Goal: Task Accomplishment & Management: Use online tool/utility

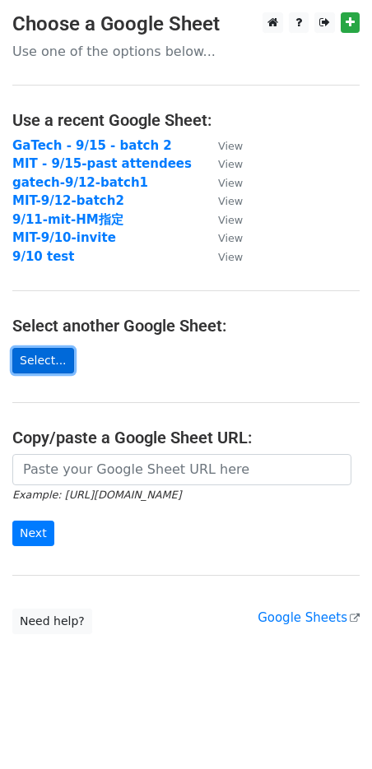
click at [27, 357] on link "Select..." at bounding box center [43, 361] width 62 height 26
click at [39, 368] on link "Select..." at bounding box center [43, 361] width 62 height 26
click at [38, 353] on link "Select..." at bounding box center [43, 361] width 62 height 26
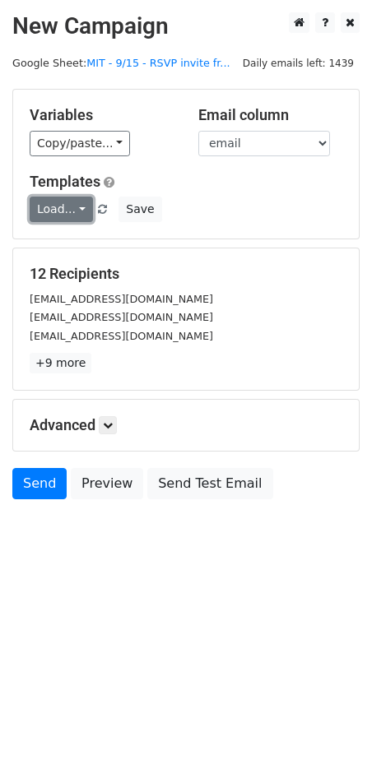
click at [71, 210] on link "Load..." at bounding box center [61, 210] width 63 height 26
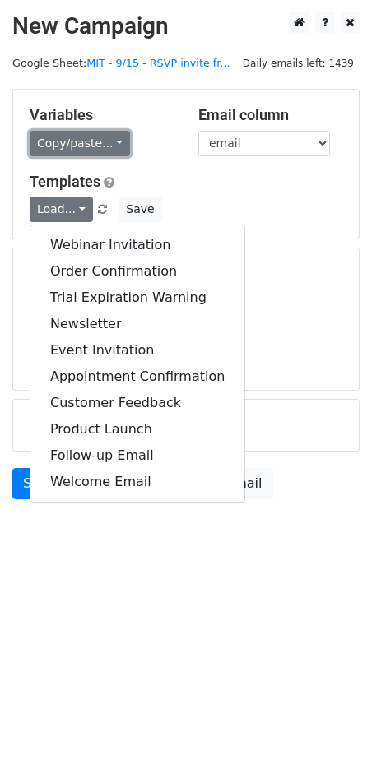
click at [81, 152] on link "Copy/paste..." at bounding box center [80, 144] width 100 height 26
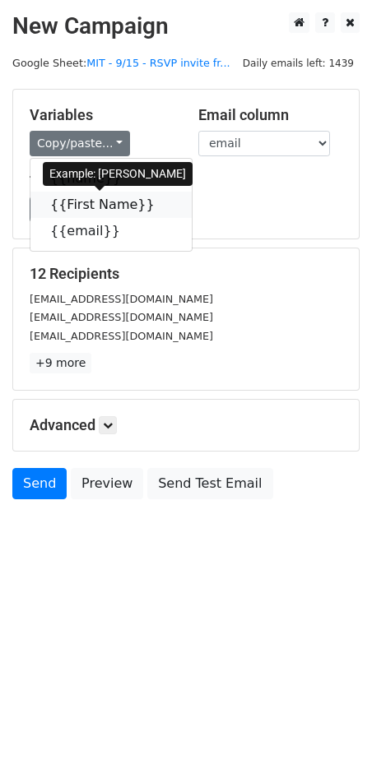
click at [93, 214] on link "{{First Name}}" at bounding box center [110, 205] width 161 height 26
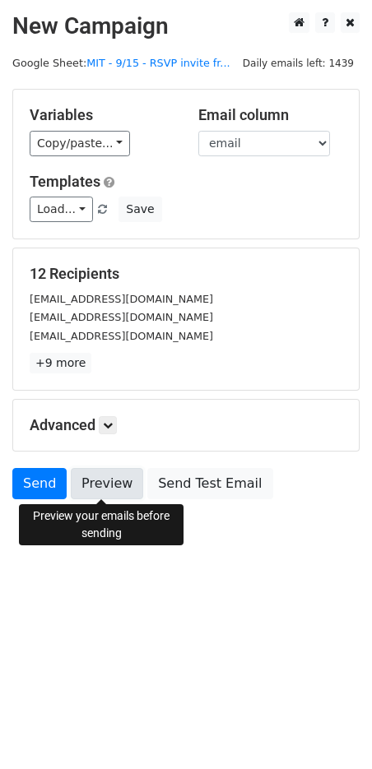
click at [118, 478] on link "Preview" at bounding box center [107, 483] width 72 height 31
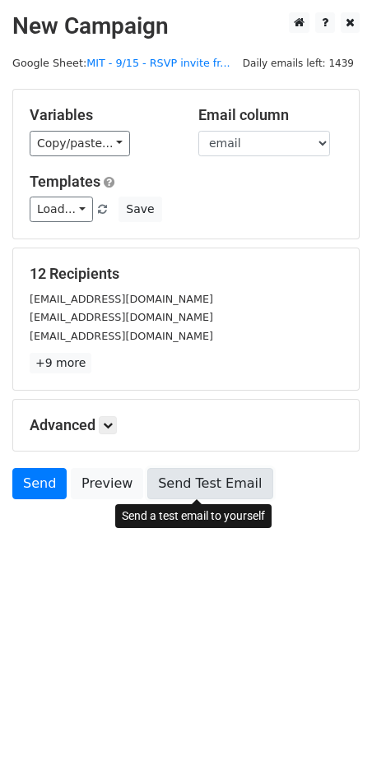
click at [206, 485] on link "Send Test Email" at bounding box center [209, 483] width 125 height 31
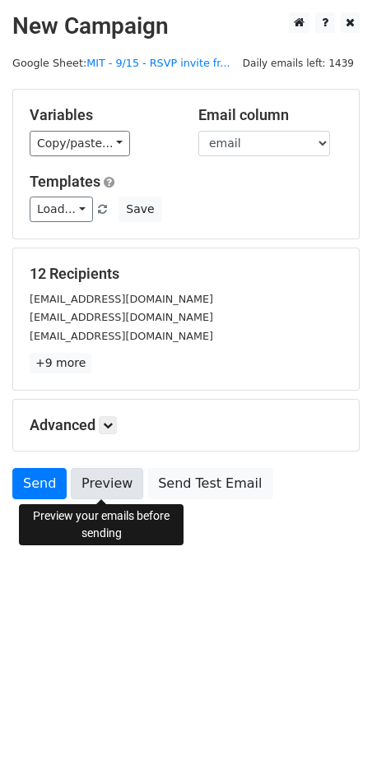
click at [114, 491] on link "Preview" at bounding box center [107, 483] width 72 height 31
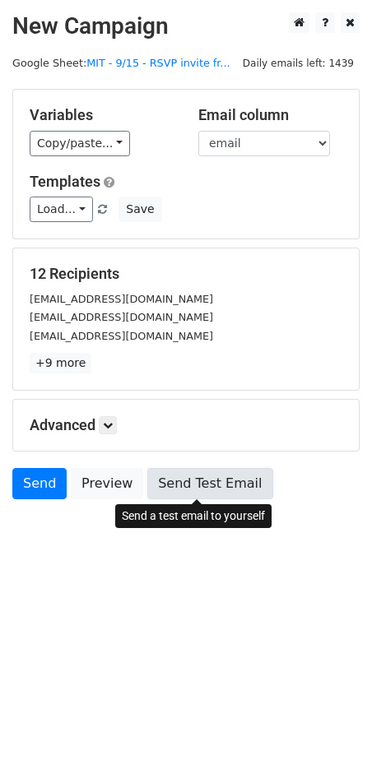
click at [185, 488] on link "Send Test Email" at bounding box center [209, 483] width 125 height 31
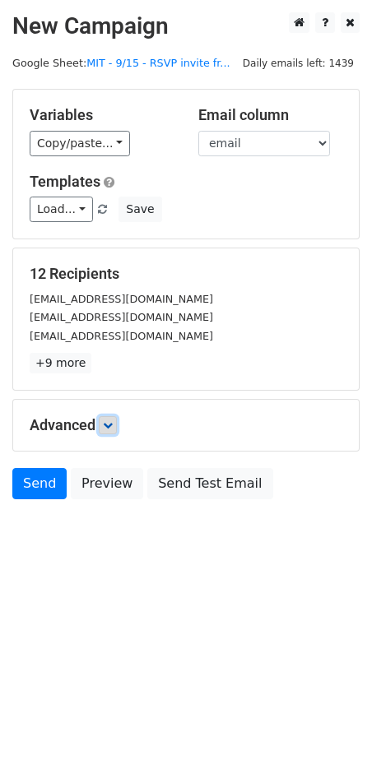
click at [116, 428] on link at bounding box center [108, 425] width 18 height 18
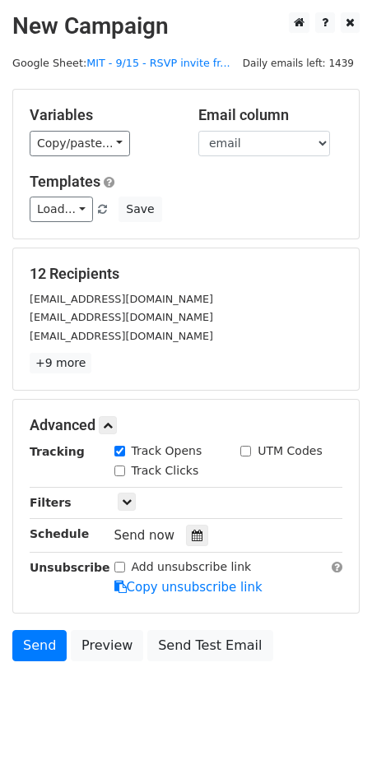
click at [152, 532] on span "Send now" at bounding box center [144, 535] width 61 height 15
click at [192, 534] on icon at bounding box center [197, 536] width 11 height 12
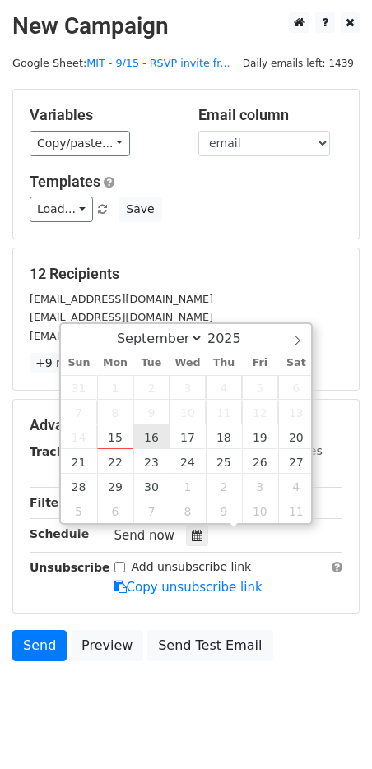
type input "2025-09-16 12:00"
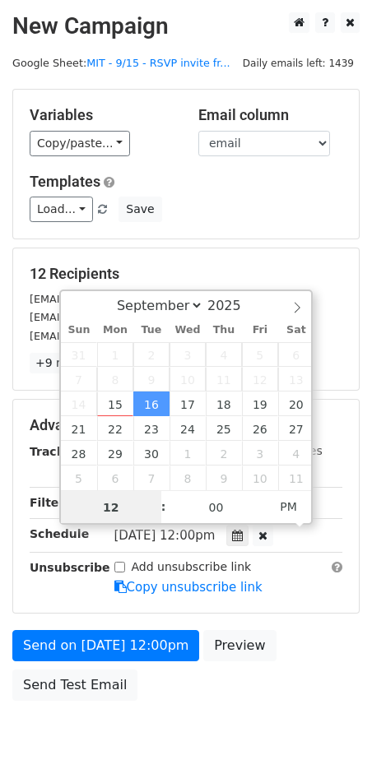
scroll to position [1, 0]
click at [298, 645] on div "Send on Sep 16 at 12:00pm Preview Send Test Email" at bounding box center [186, 669] width 372 height 79
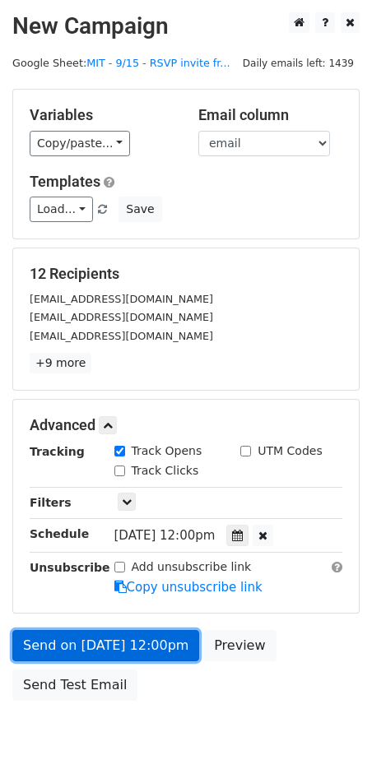
click at [144, 643] on link "Send on Sep 16 at 12:00pm" at bounding box center [105, 645] width 187 height 31
